Goal: Task Accomplishment & Management: Complete application form

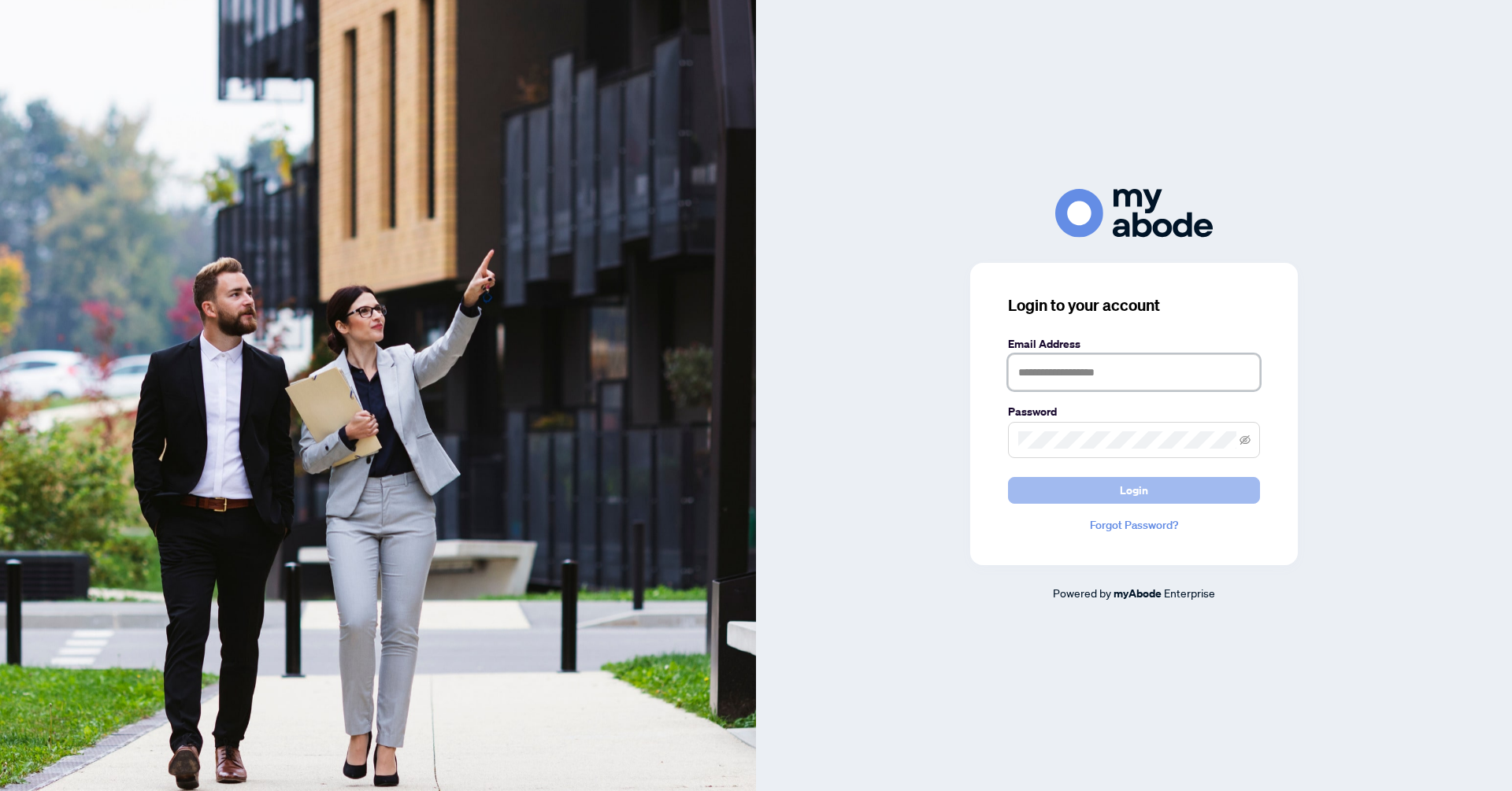
type input "**********"
click at [1194, 494] on button "Login" at bounding box center [1134, 490] width 252 height 27
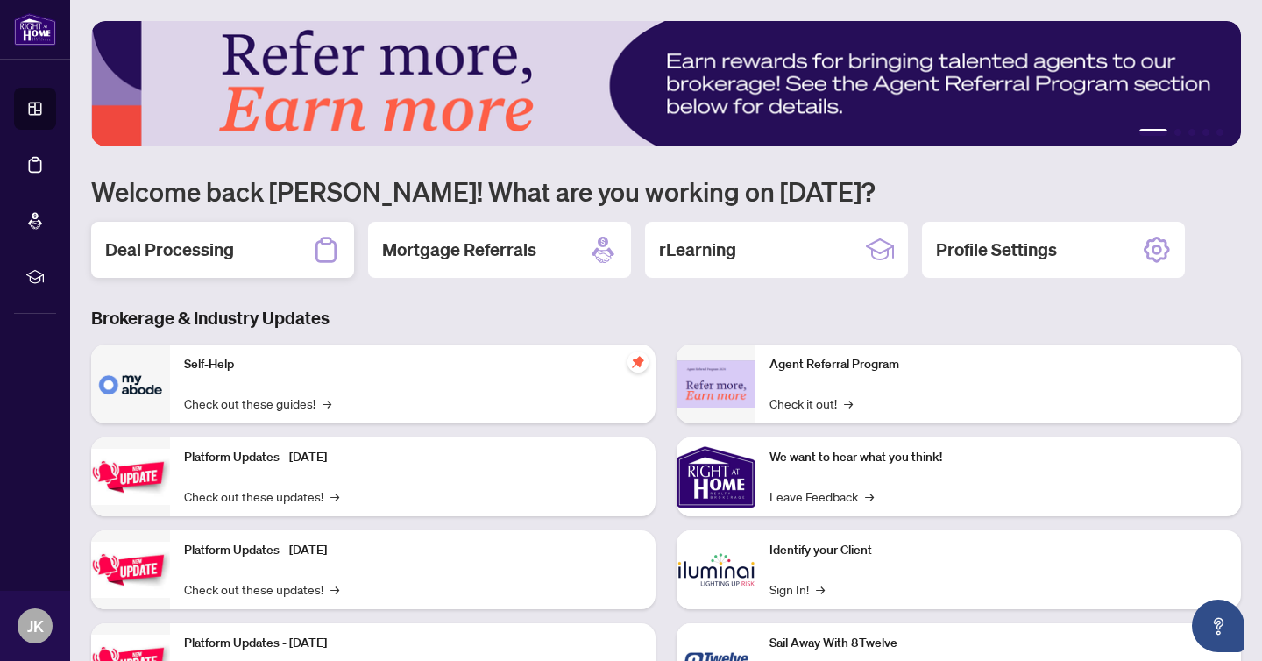
click at [238, 237] on div "Deal Processing" at bounding box center [222, 250] width 263 height 56
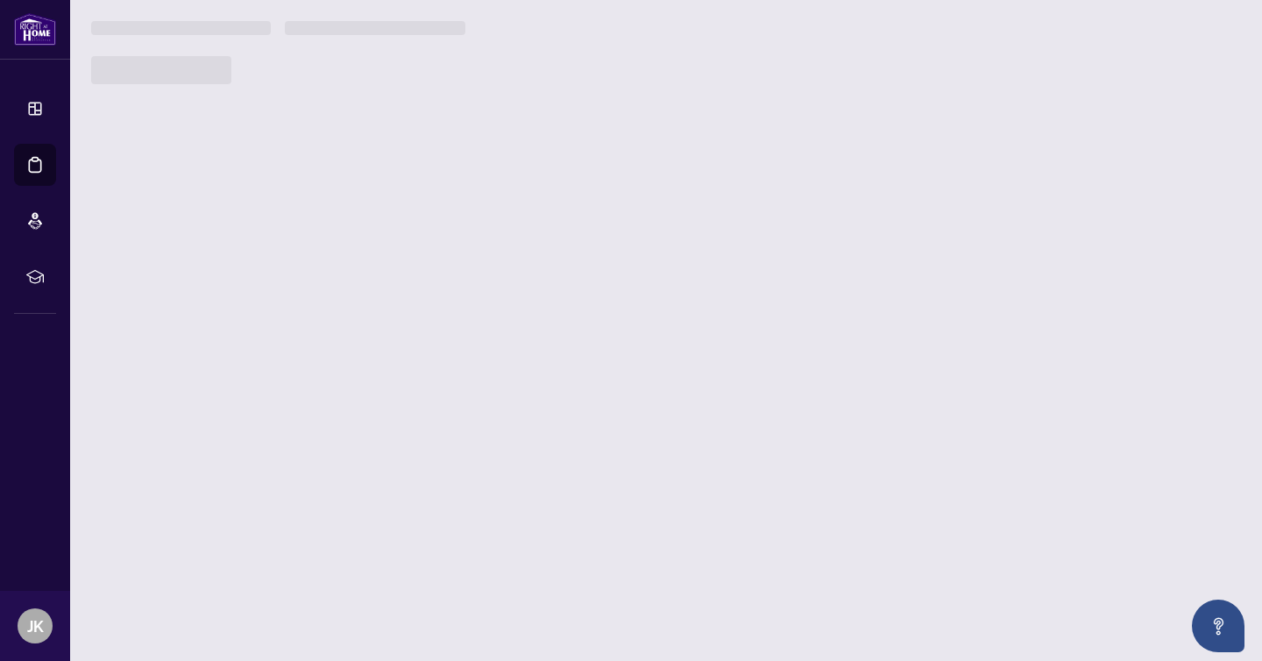
click at [238, 237] on main "1 2 3 4 5 Welcome back [PERSON_NAME]! What are you working on [DATE]? Deal Proc…" at bounding box center [666, 330] width 1192 height 661
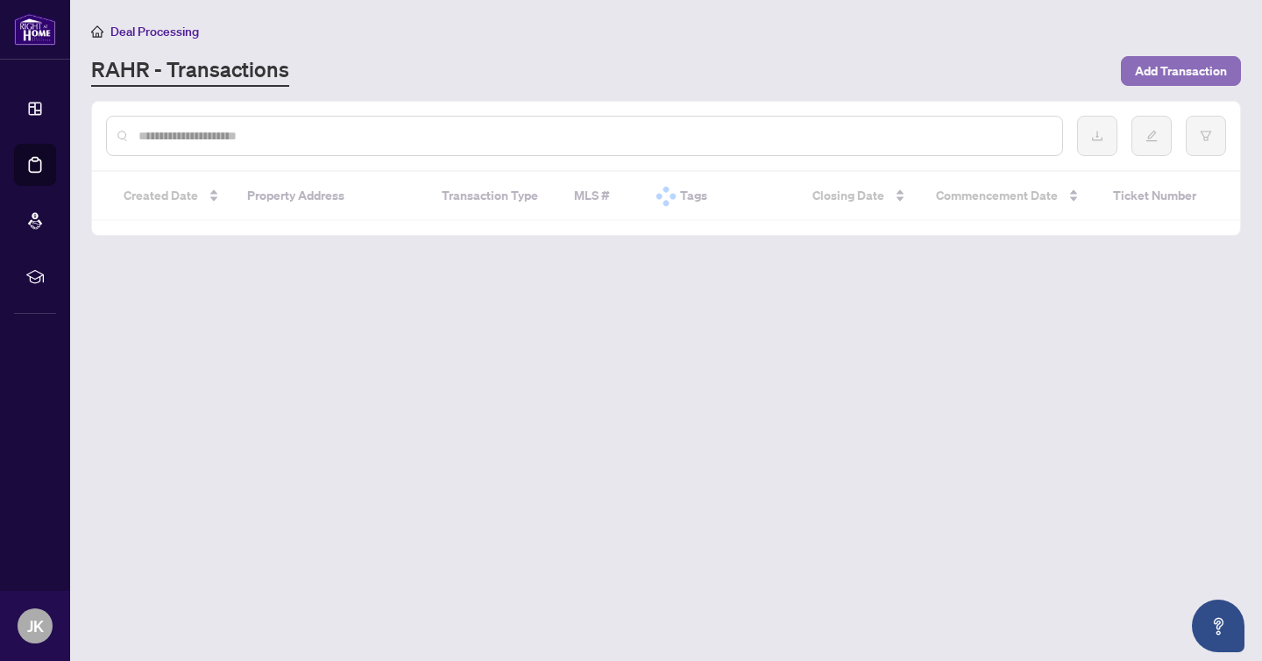
click at [1138, 67] on span "Add Transaction" at bounding box center [1181, 71] width 92 height 28
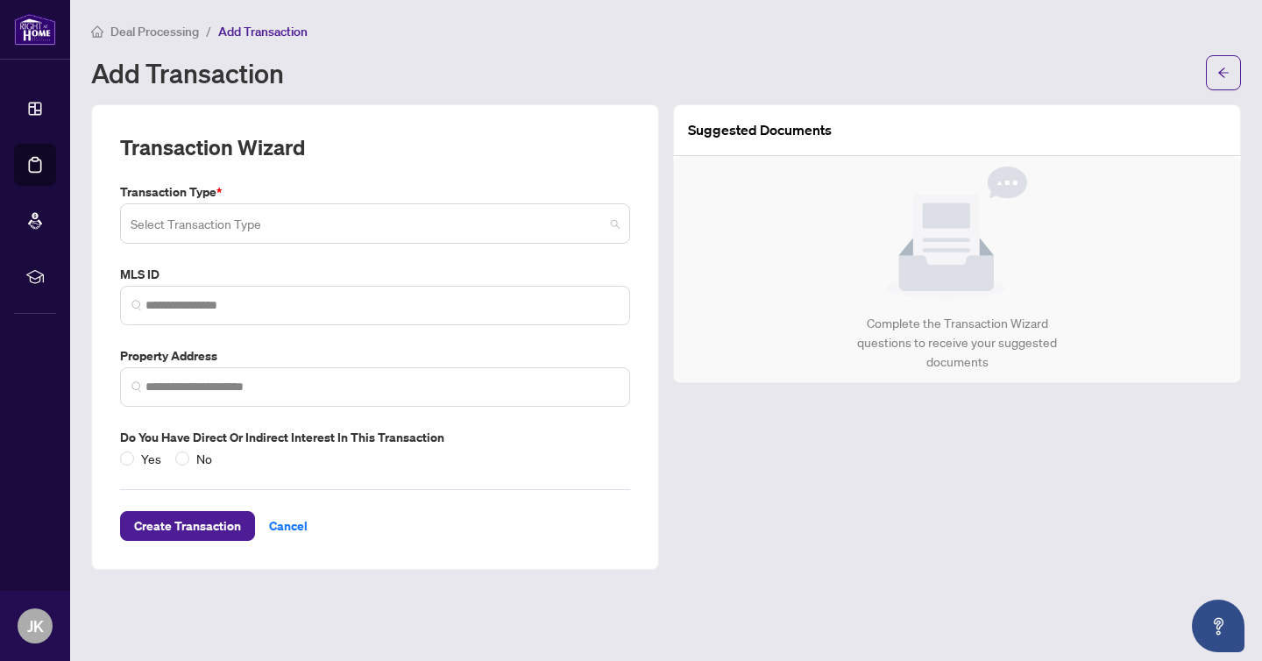
click at [194, 231] on input "search" at bounding box center [367, 226] width 473 height 39
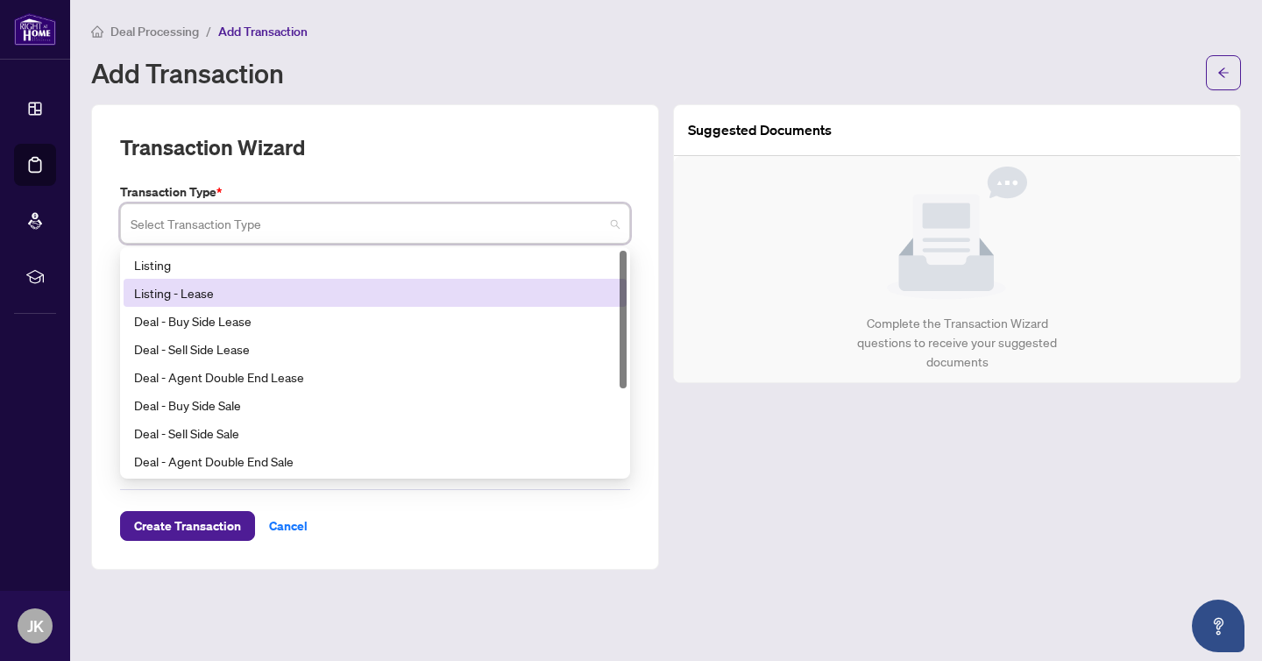
click at [259, 287] on div "Listing - Lease" at bounding box center [375, 292] width 482 height 19
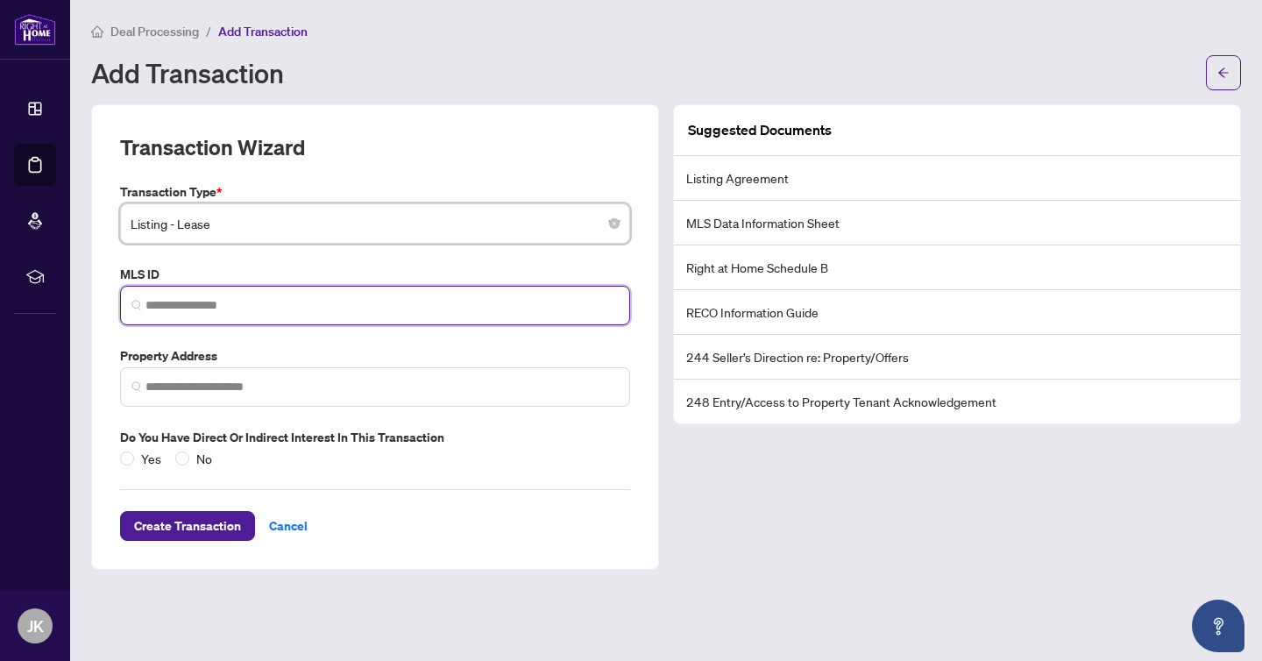
click at [201, 307] on input "search" at bounding box center [381, 305] width 473 height 18
paste input "*********"
type input "*********"
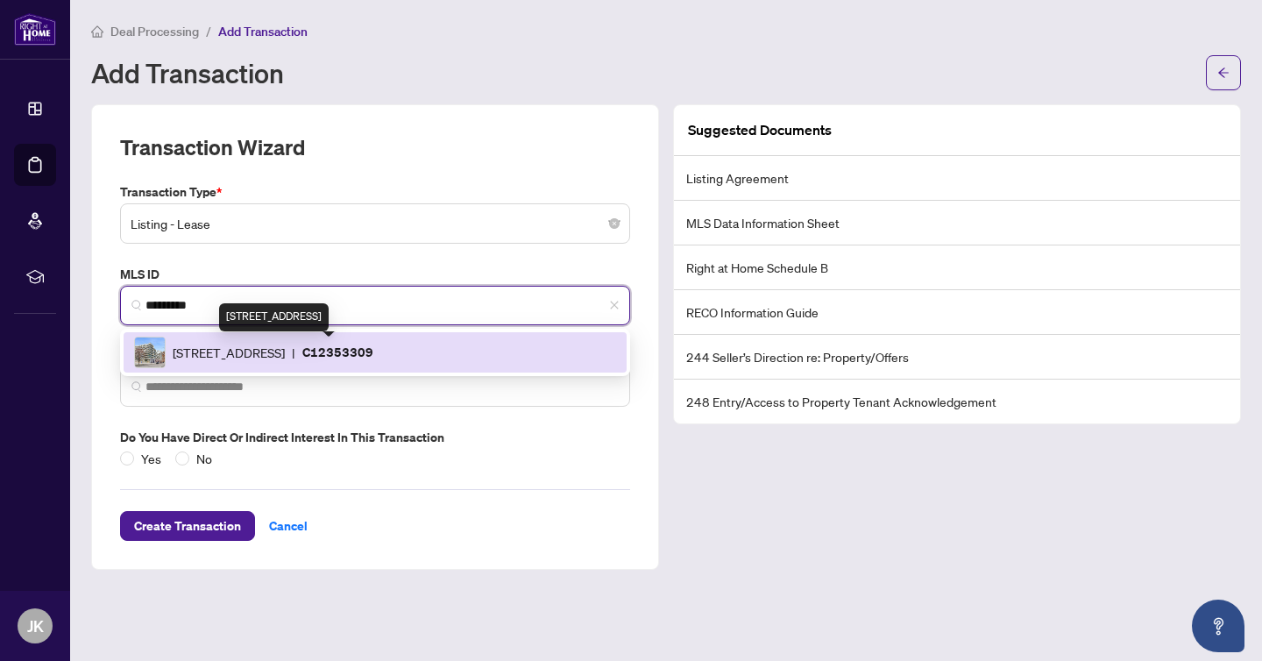
click at [249, 348] on span "118 Merchants Wharf, Toronto, Ontario M5A 0L3, Canada" at bounding box center [229, 352] width 112 height 19
type input "**********"
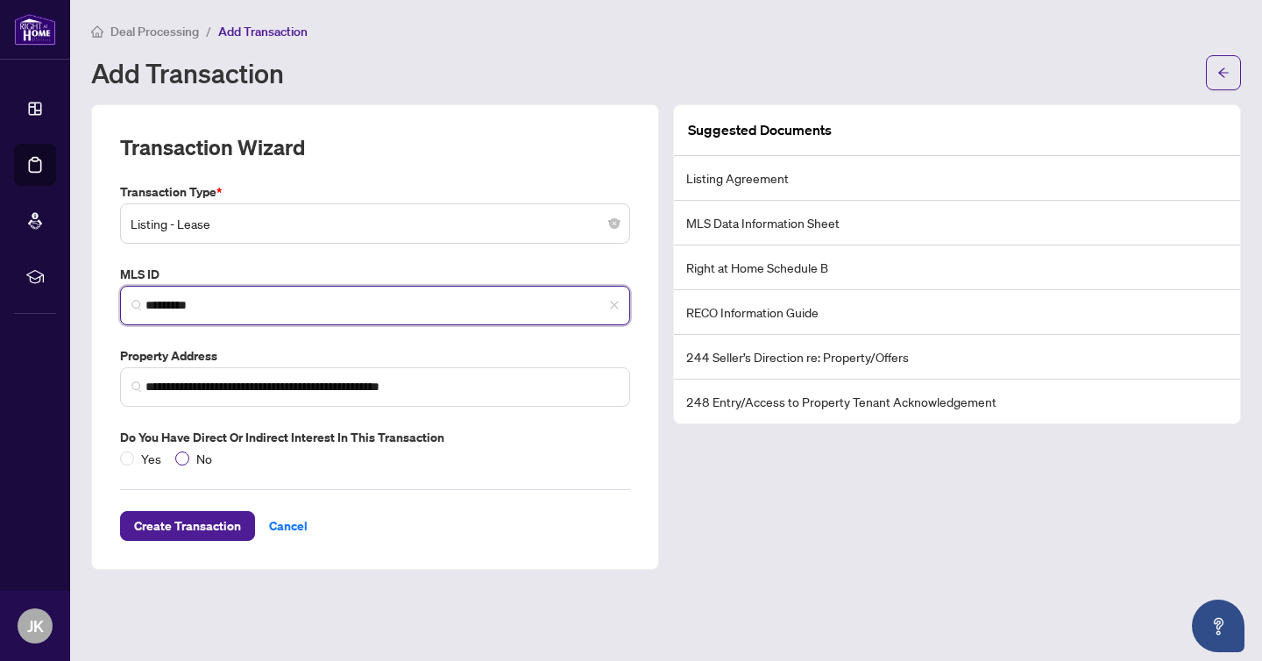
type input "*********"
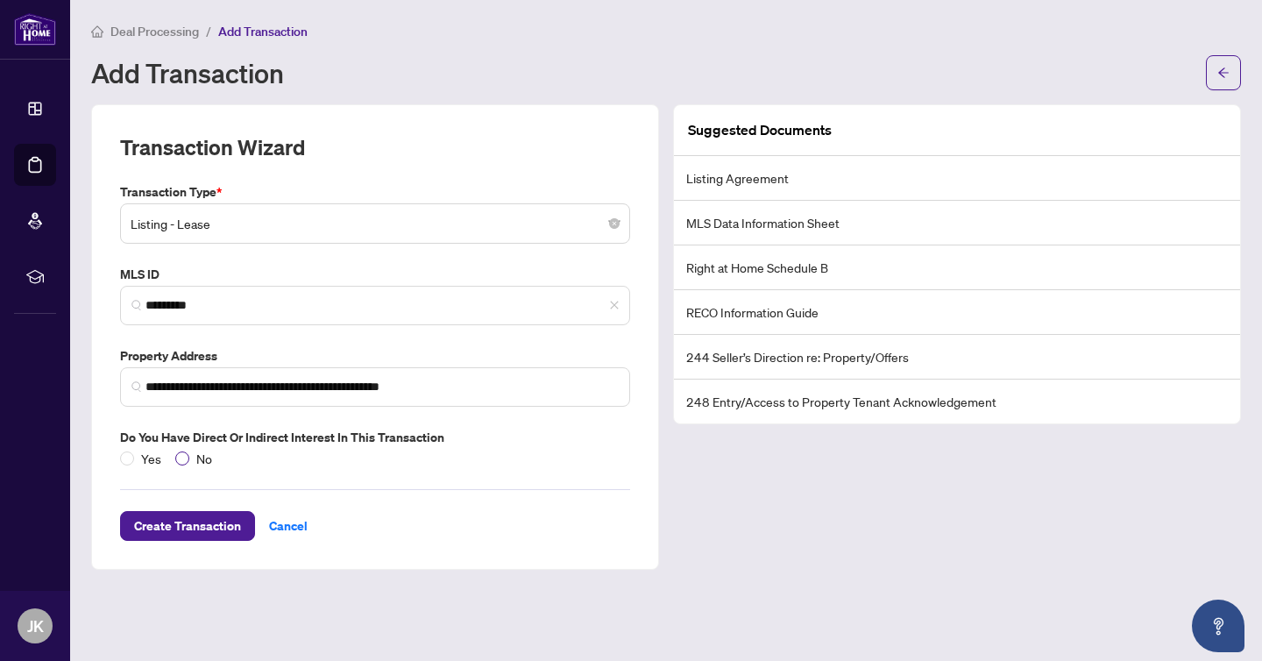
click at [189, 453] on span "No" at bounding box center [204, 458] width 30 height 19
click at [179, 530] on span "Create Transaction" at bounding box center [187, 526] width 107 height 28
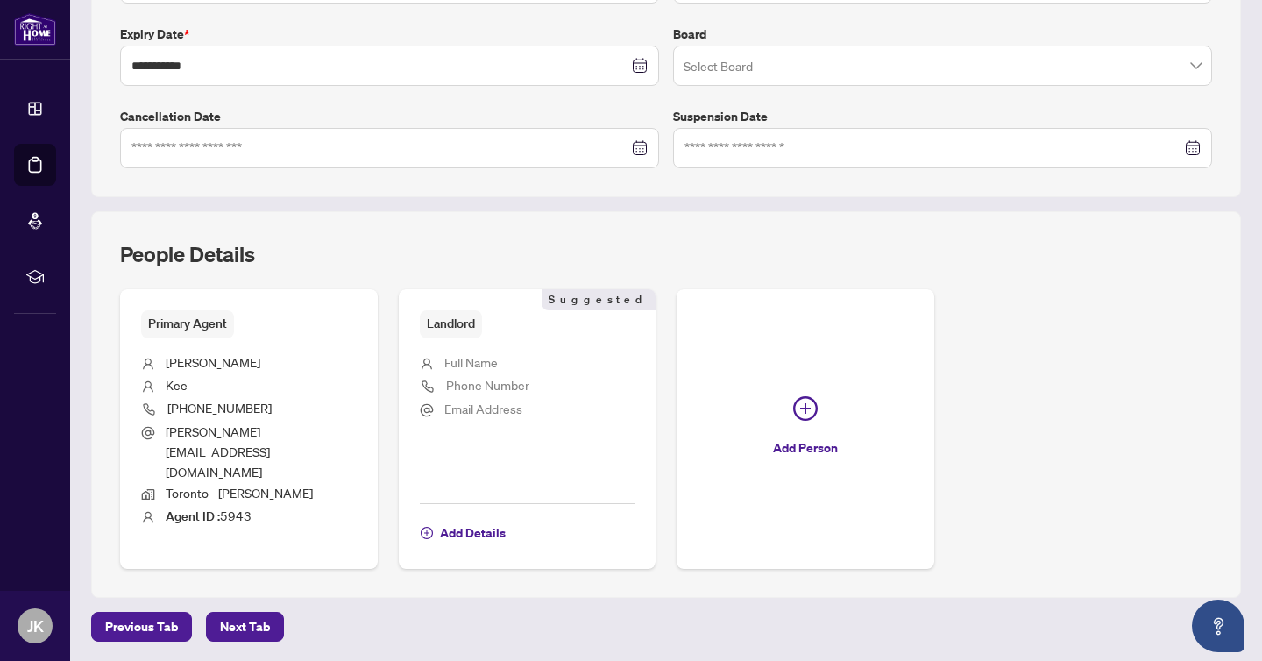
scroll to position [481, 0]
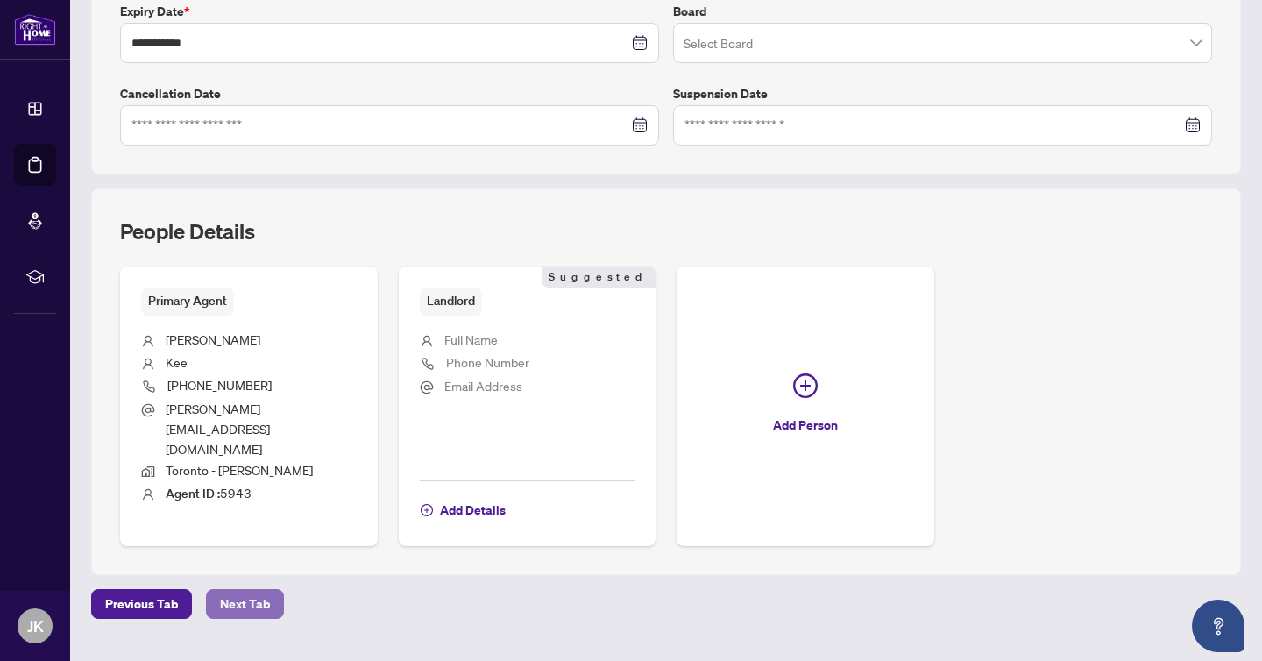
click at [261, 590] on span "Next Tab" at bounding box center [245, 604] width 50 height 28
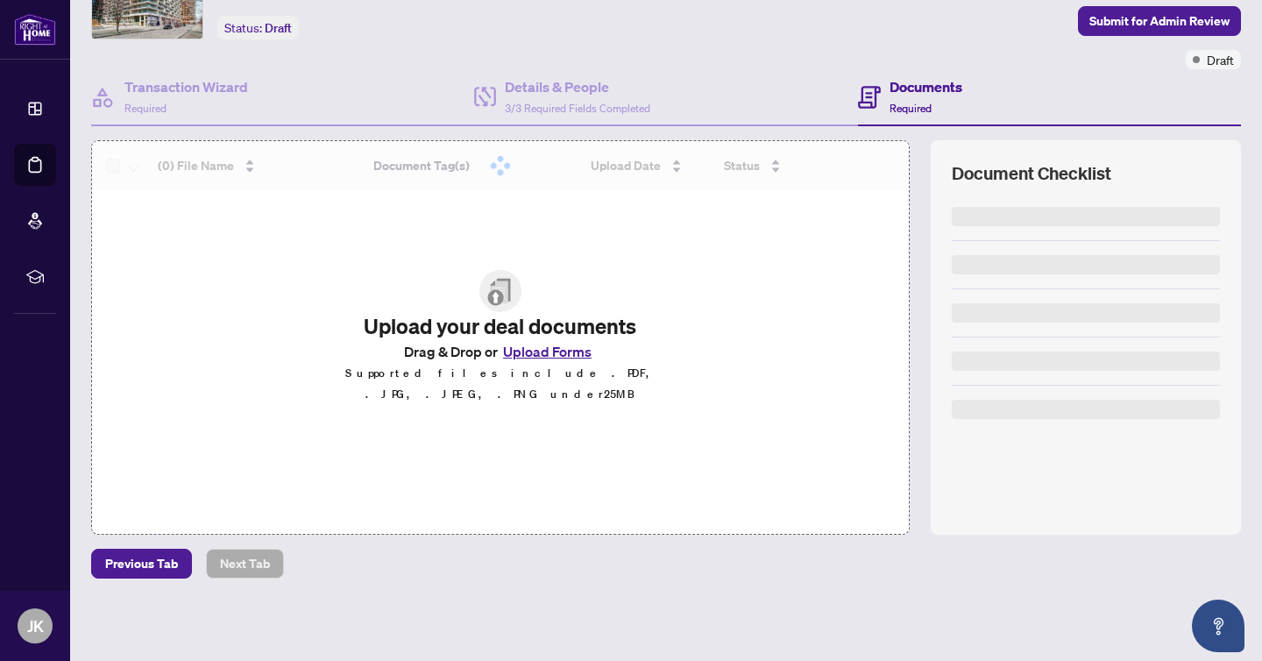
scroll to position [98, 0]
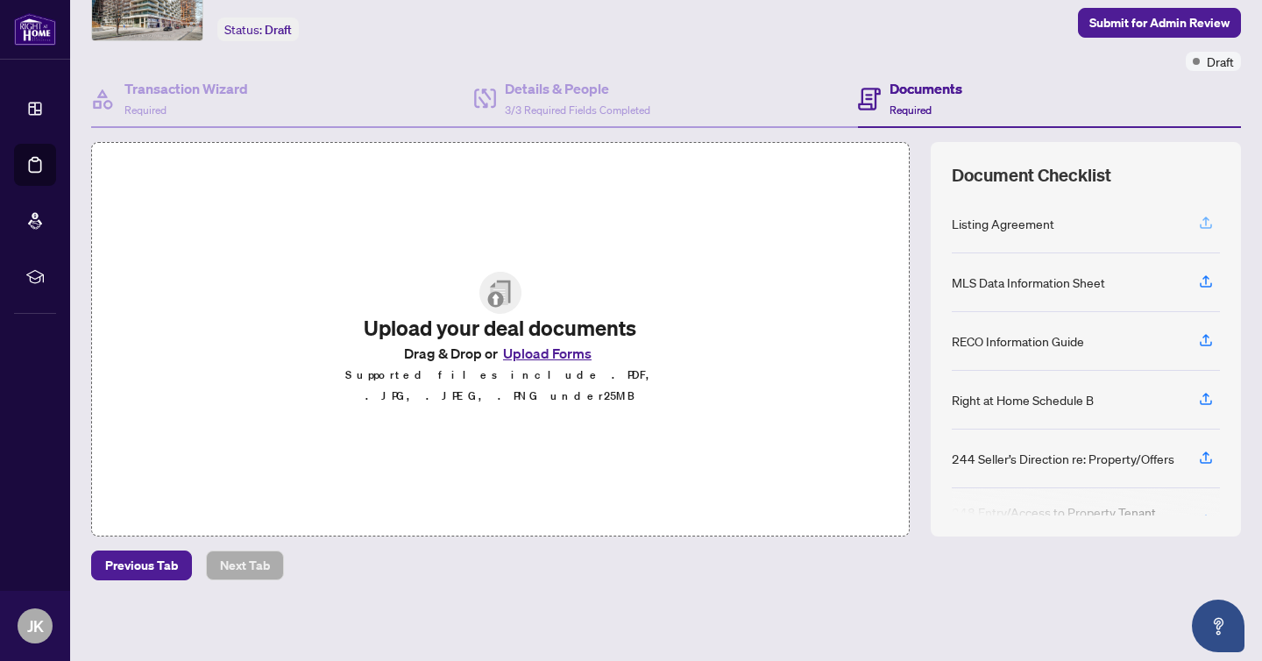
click at [1201, 226] on icon "button" at bounding box center [1206, 225] width 12 height 4
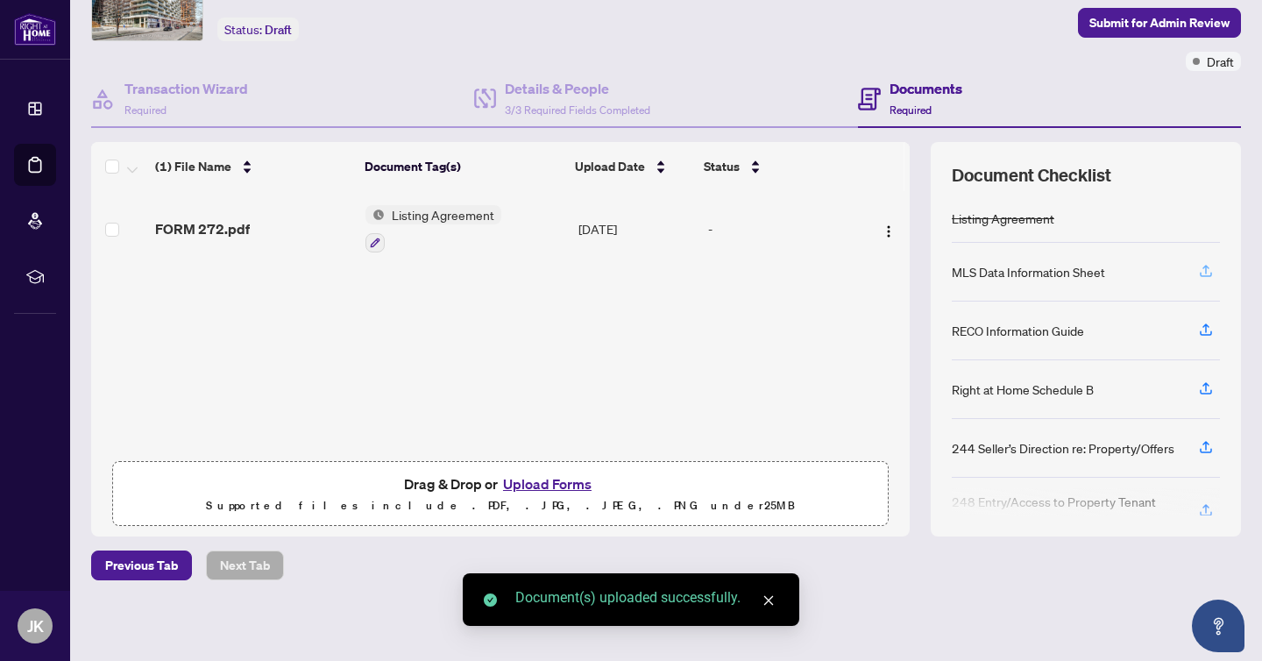
click at [1202, 270] on icon "button" at bounding box center [1206, 271] width 16 height 16
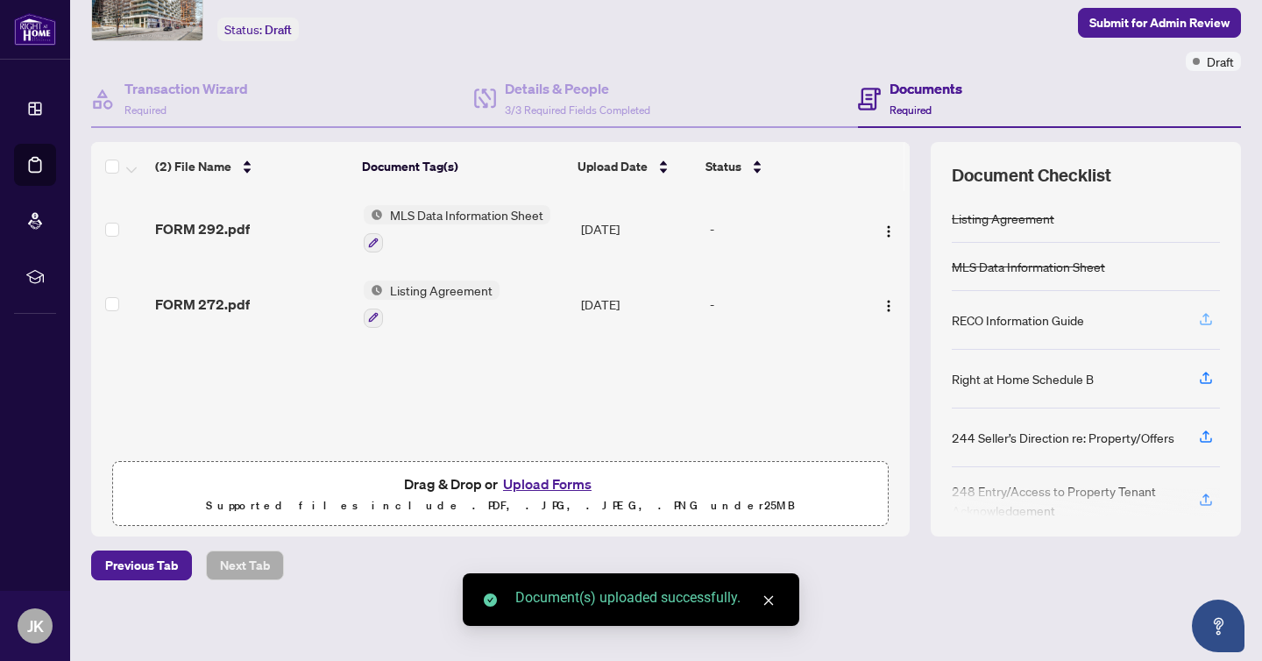
click at [1206, 313] on icon "button" at bounding box center [1205, 317] width 7 height 9
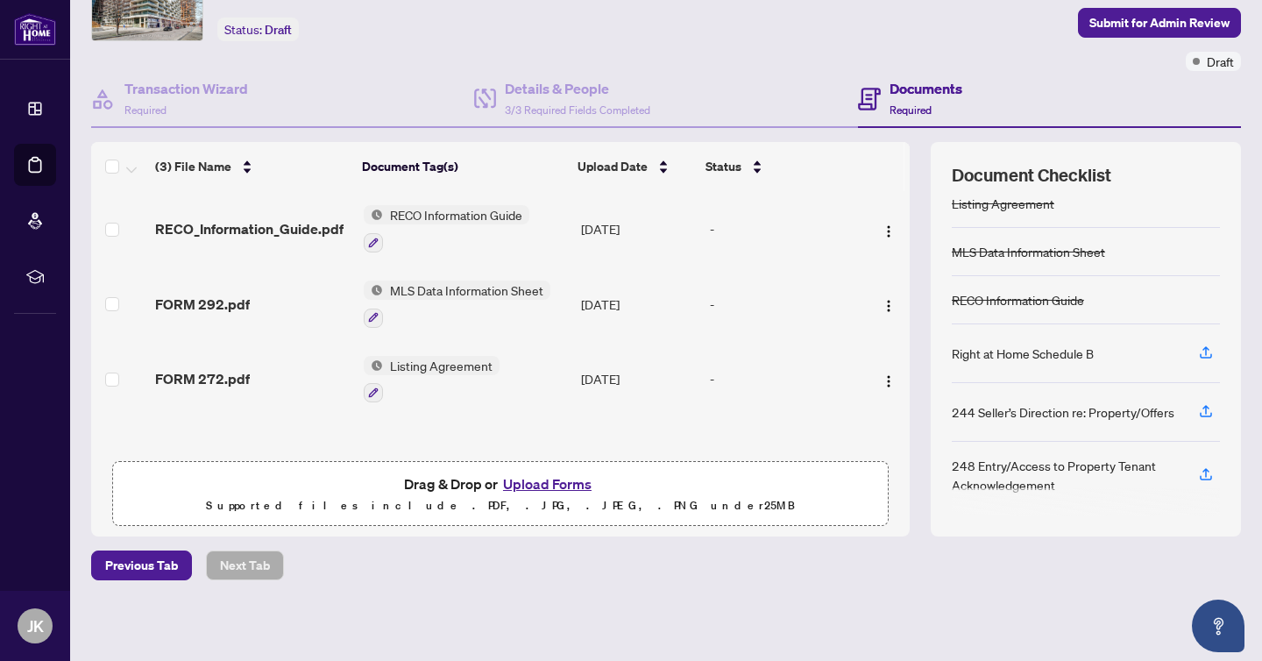
scroll to position [0, 0]
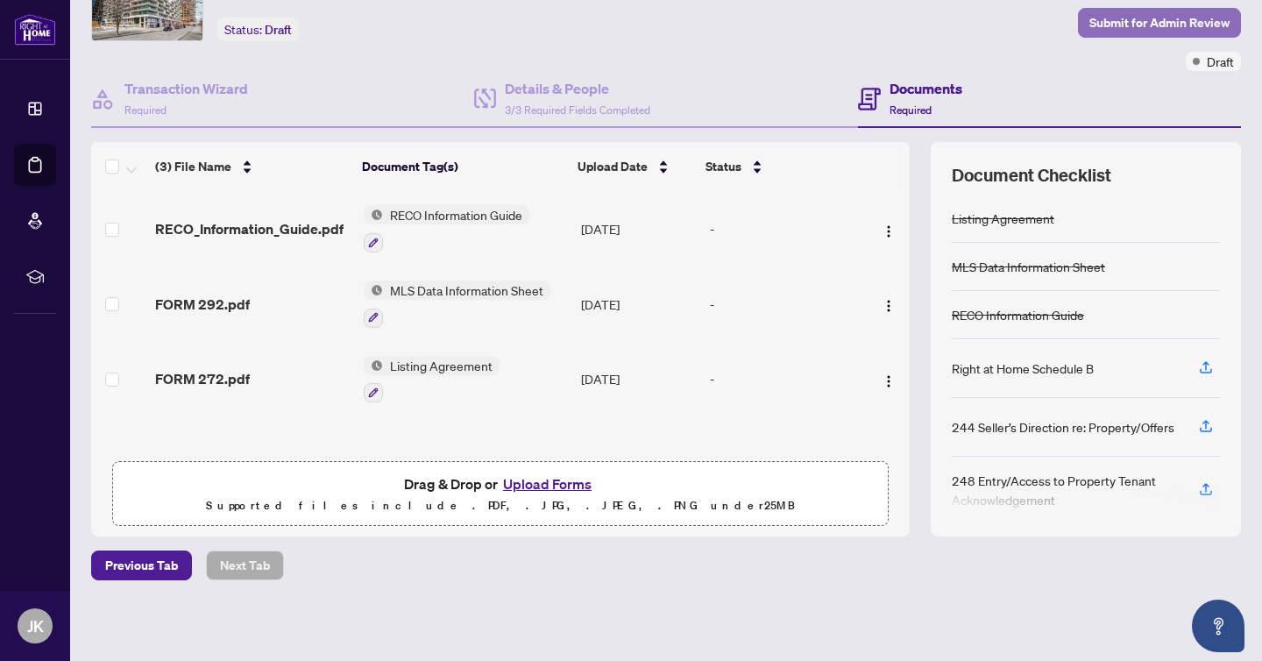
click at [1170, 31] on span "Submit for Admin Review" at bounding box center [1159, 23] width 140 height 28
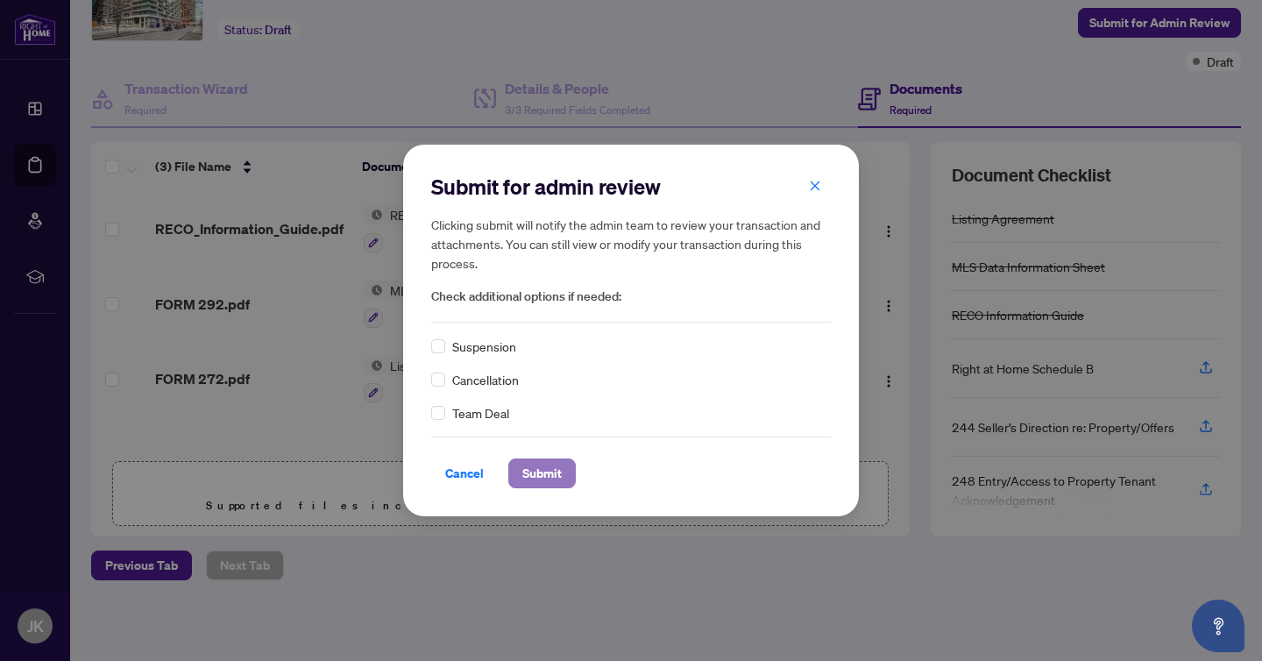
click at [549, 483] on span "Submit" at bounding box center [541, 473] width 39 height 28
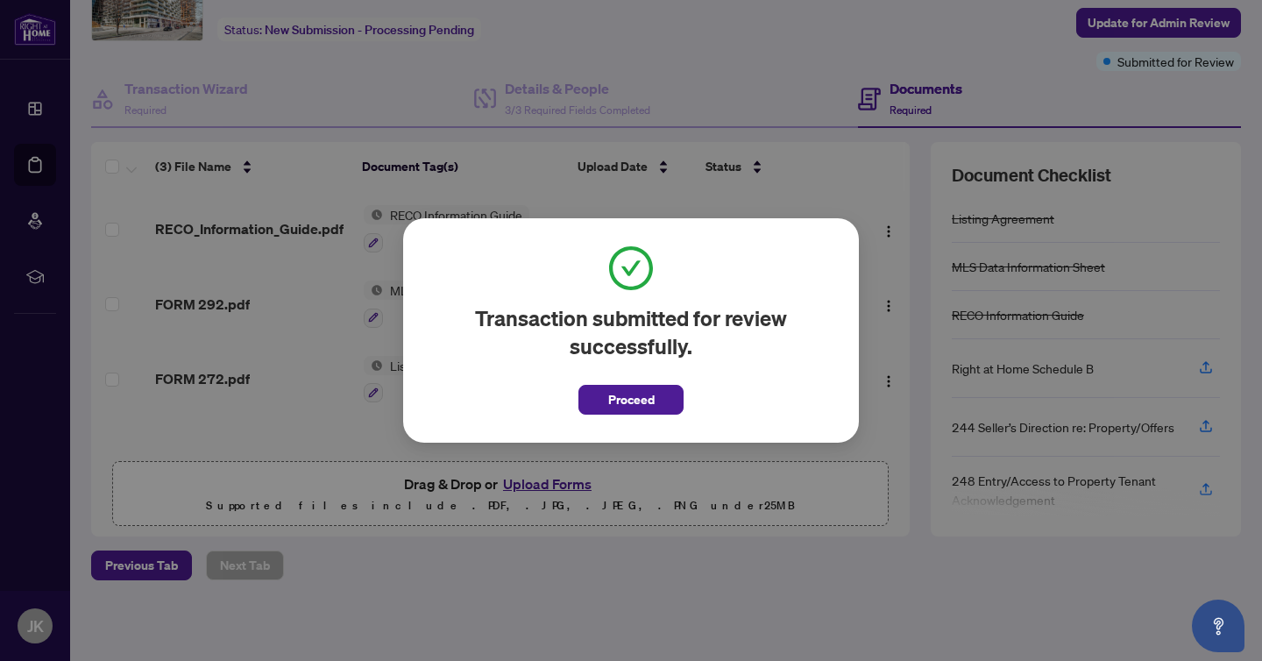
click at [622, 381] on span "Proceed" at bounding box center [630, 394] width 105 height 40
click at [628, 406] on span "Proceed" at bounding box center [631, 400] width 46 height 28
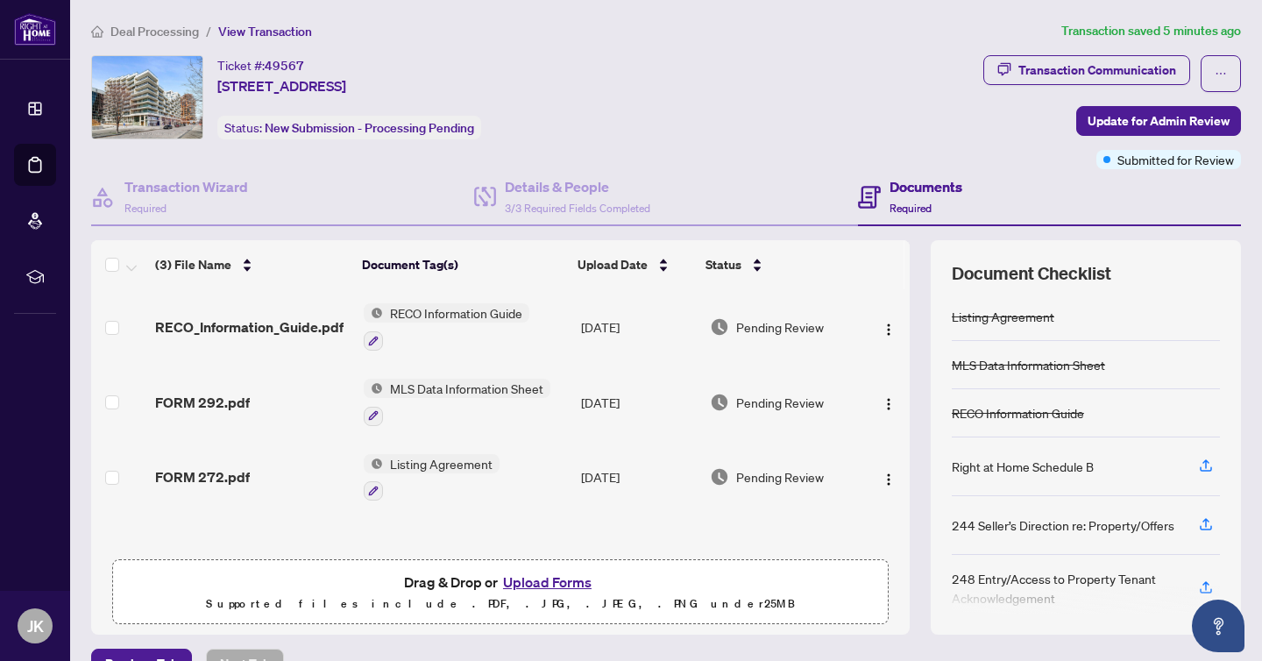
click at [160, 32] on span "Deal Processing" at bounding box center [154, 32] width 89 height 16
